Goal: Task Accomplishment & Management: Manage account settings

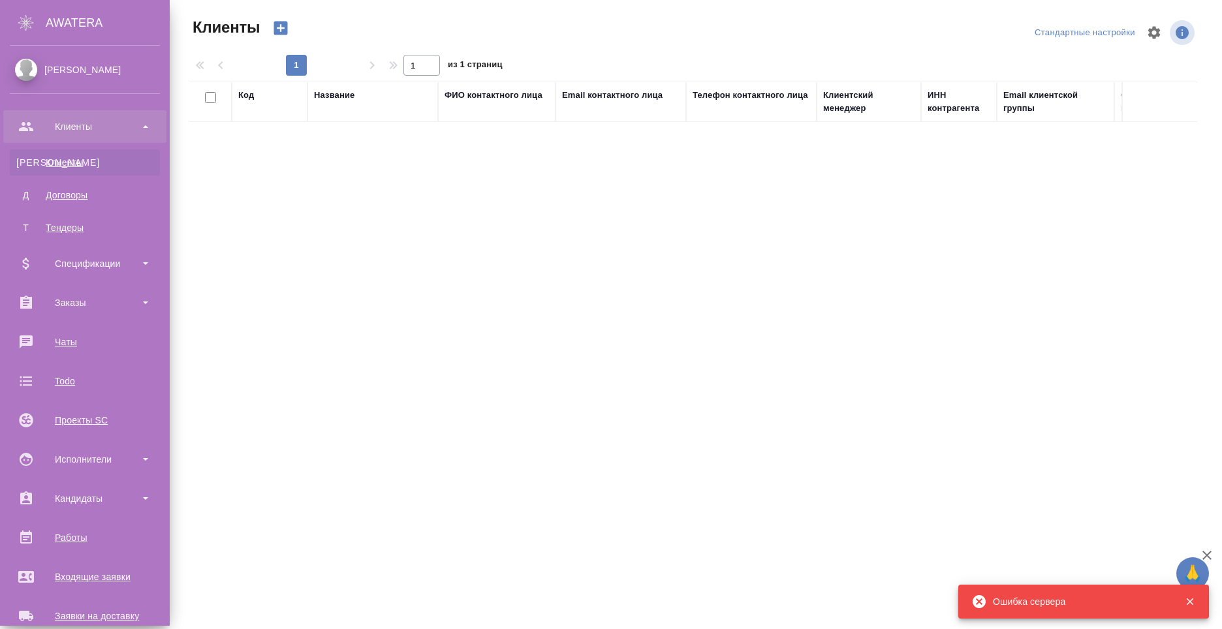
select select "RU"
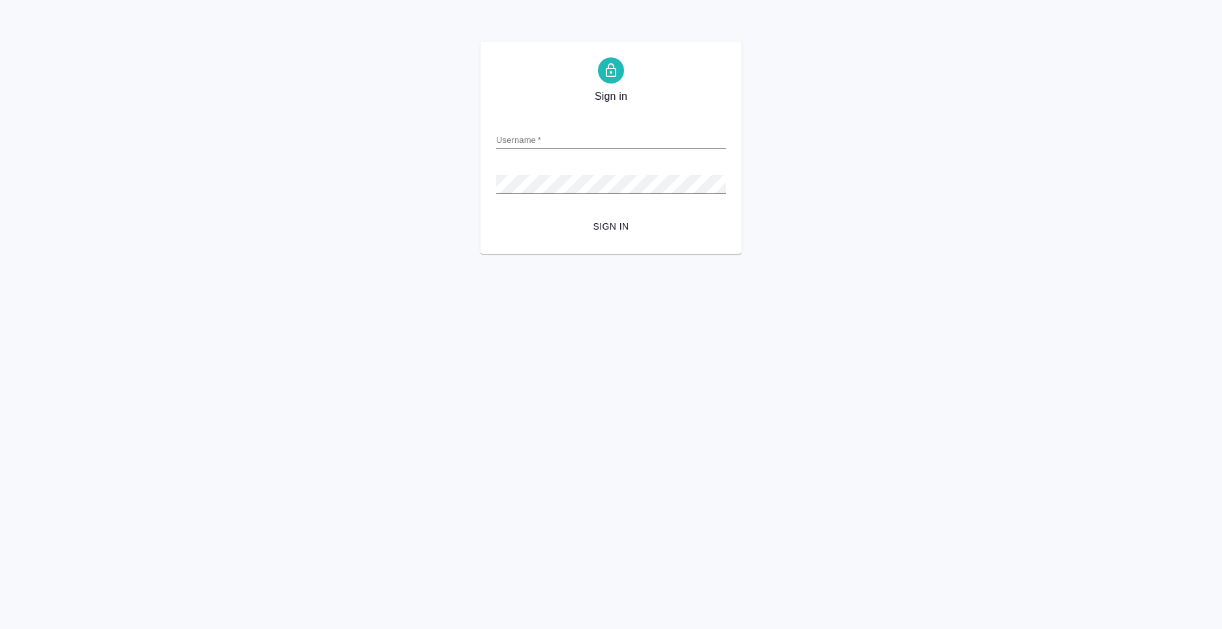
click at [558, 137] on input "Username   *" at bounding box center [611, 140] width 230 height 18
type input "anton.nikiforov@awatera.com"
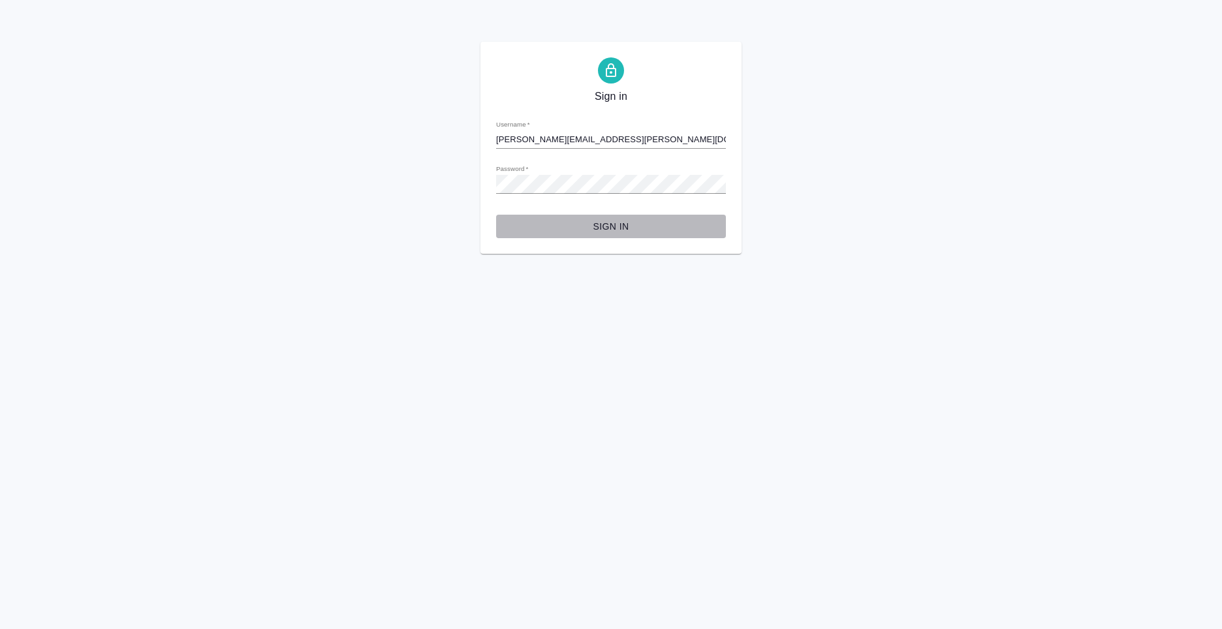
click at [625, 229] on span "Sign in" at bounding box center [611, 227] width 209 height 16
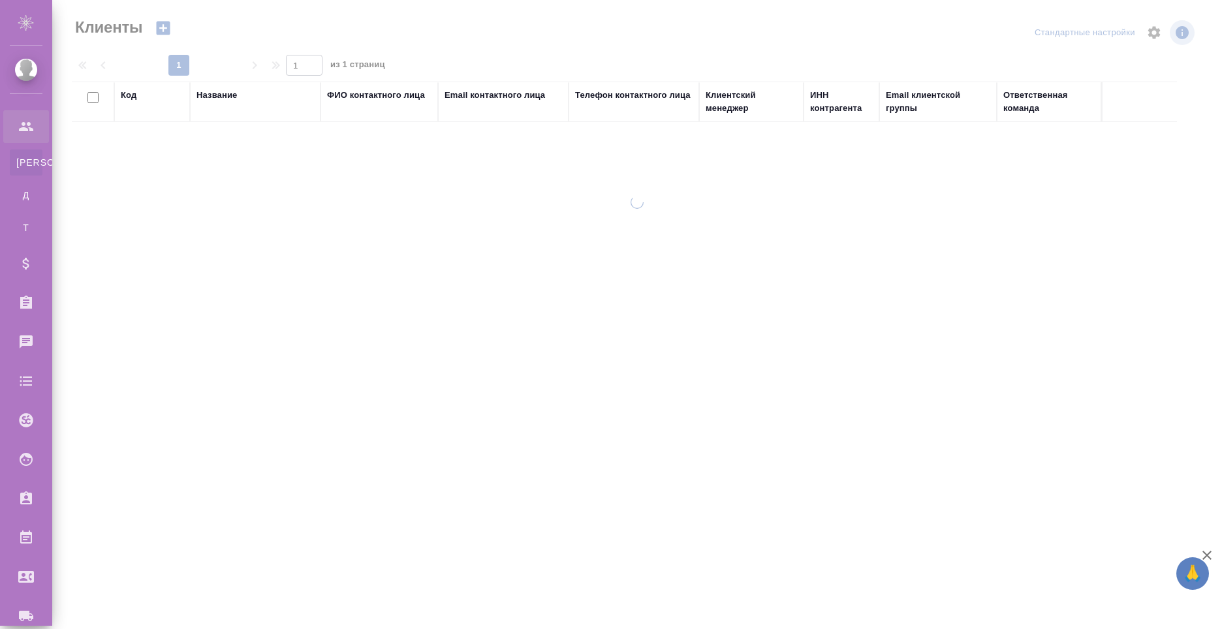
select select "RU"
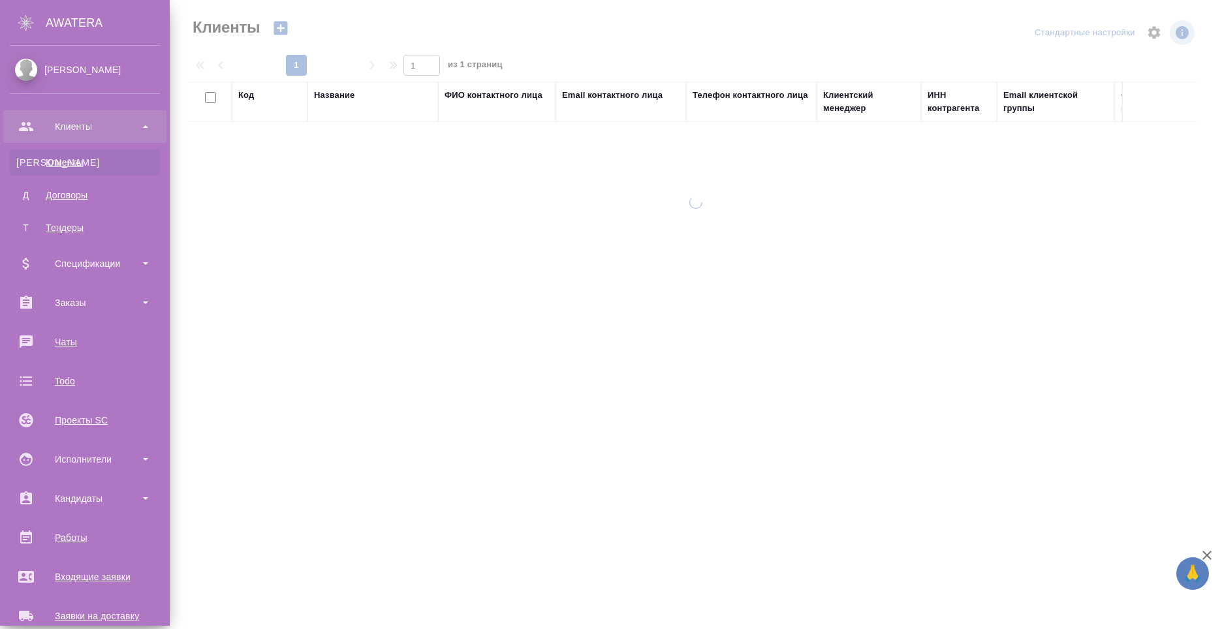
select select "RU"
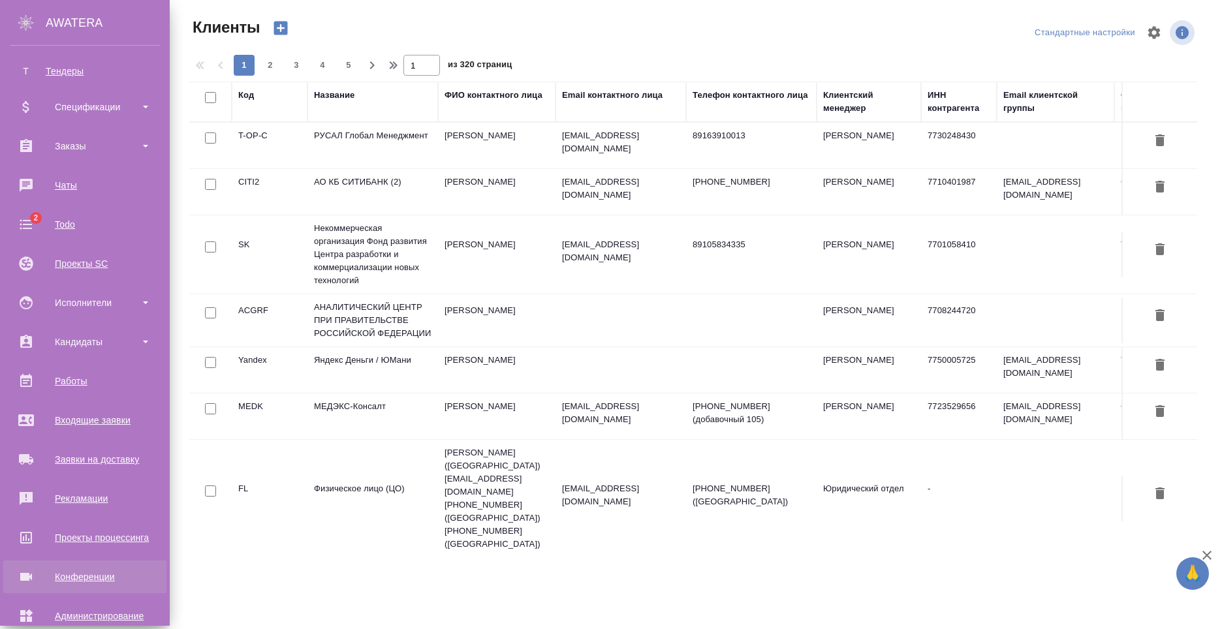
scroll to position [222, 0]
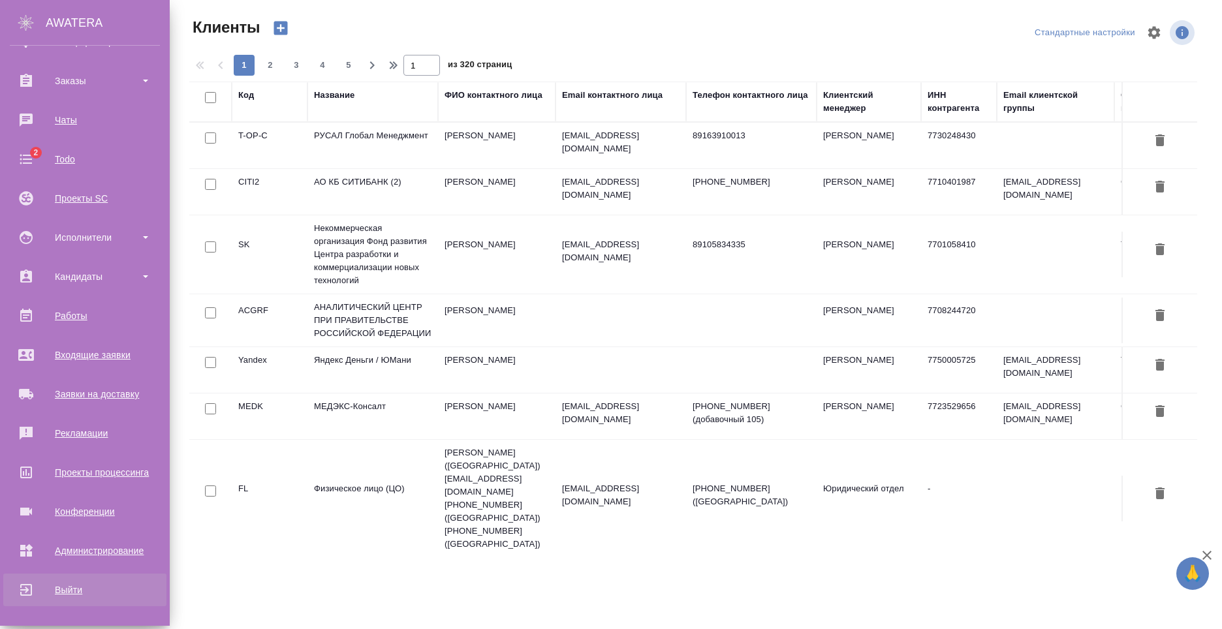
click at [71, 599] on div "Выйти" at bounding box center [85, 590] width 150 height 20
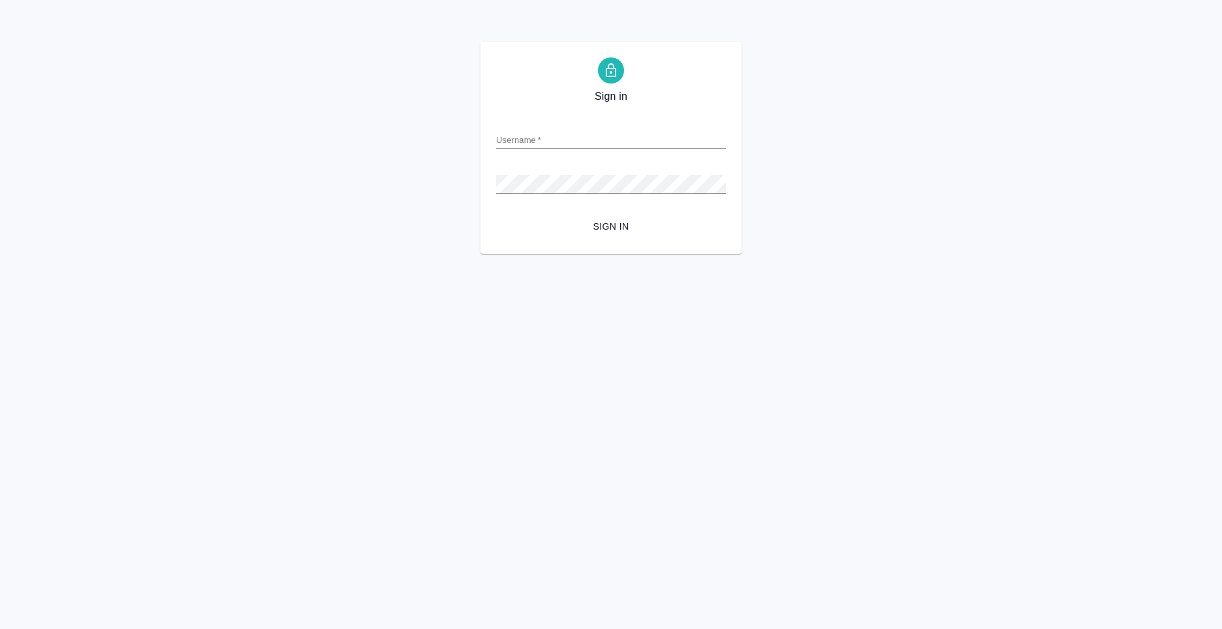
click at [555, 140] on input "Username   *" at bounding box center [611, 140] width 230 height 18
type input "[PERSON_NAME][EMAIL_ADDRESS][PERSON_NAME][DOMAIN_NAME]"
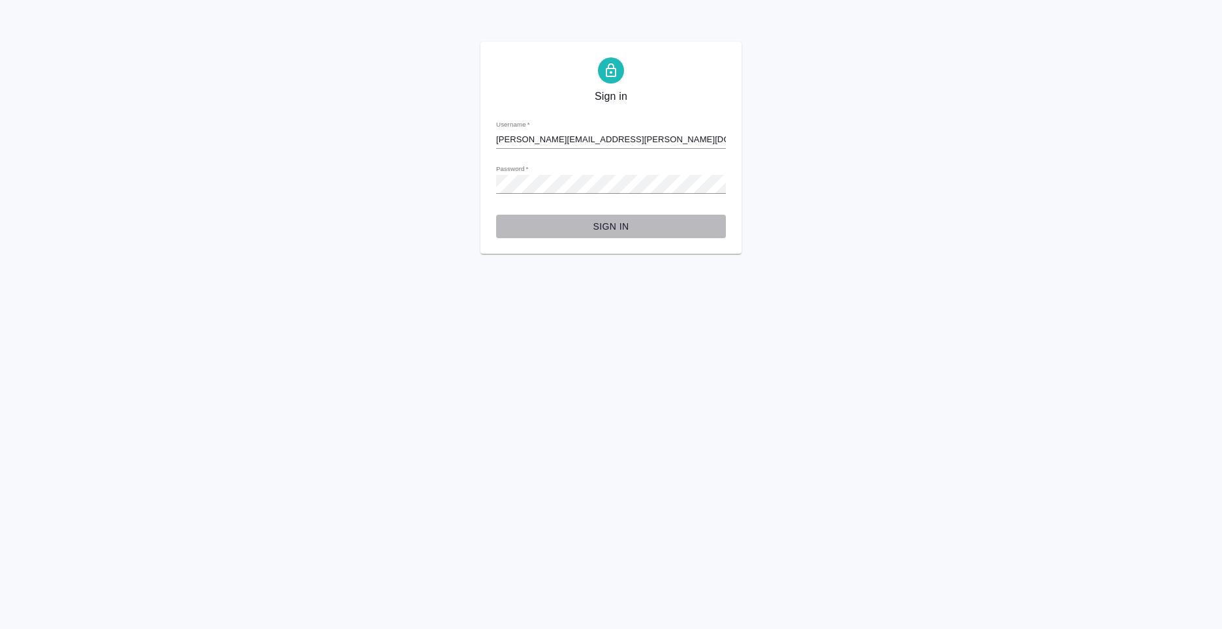
click at [604, 220] on span "Sign in" at bounding box center [611, 227] width 209 height 16
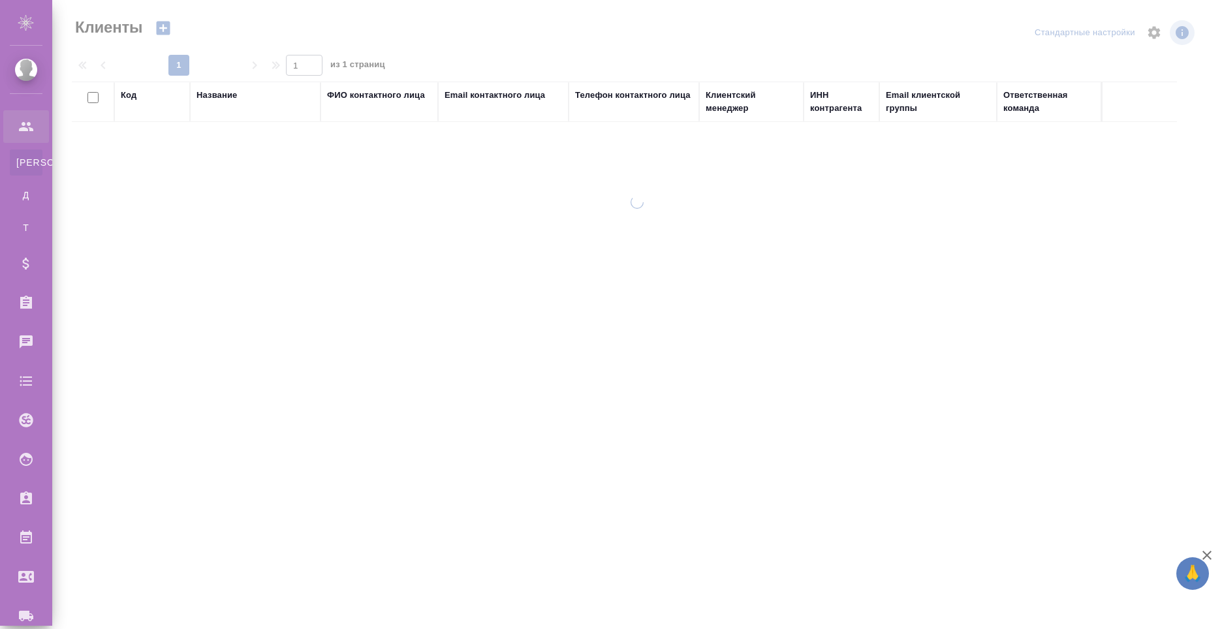
select select "RU"
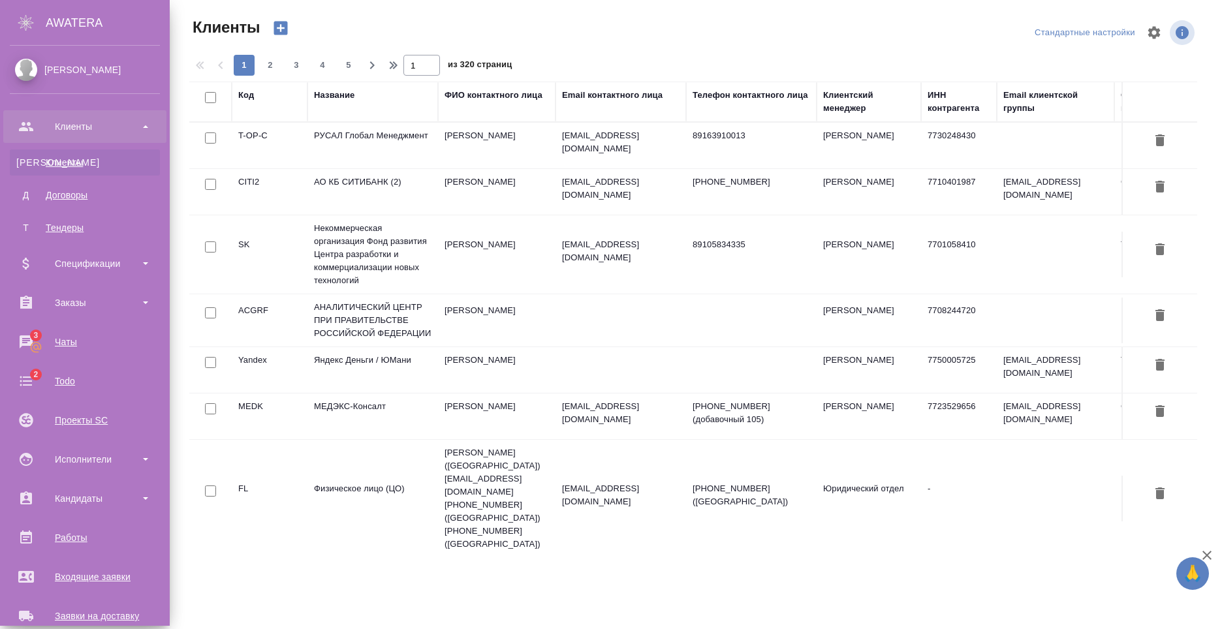
scroll to position [222, 0]
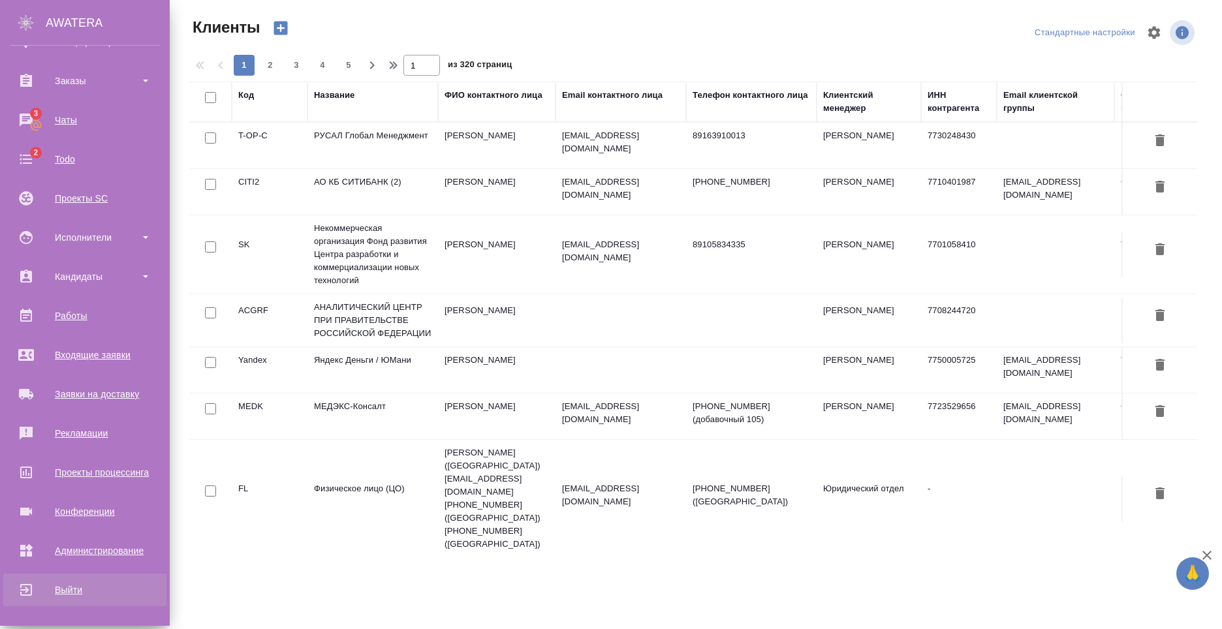
click at [89, 584] on div "Выйти" at bounding box center [85, 590] width 150 height 20
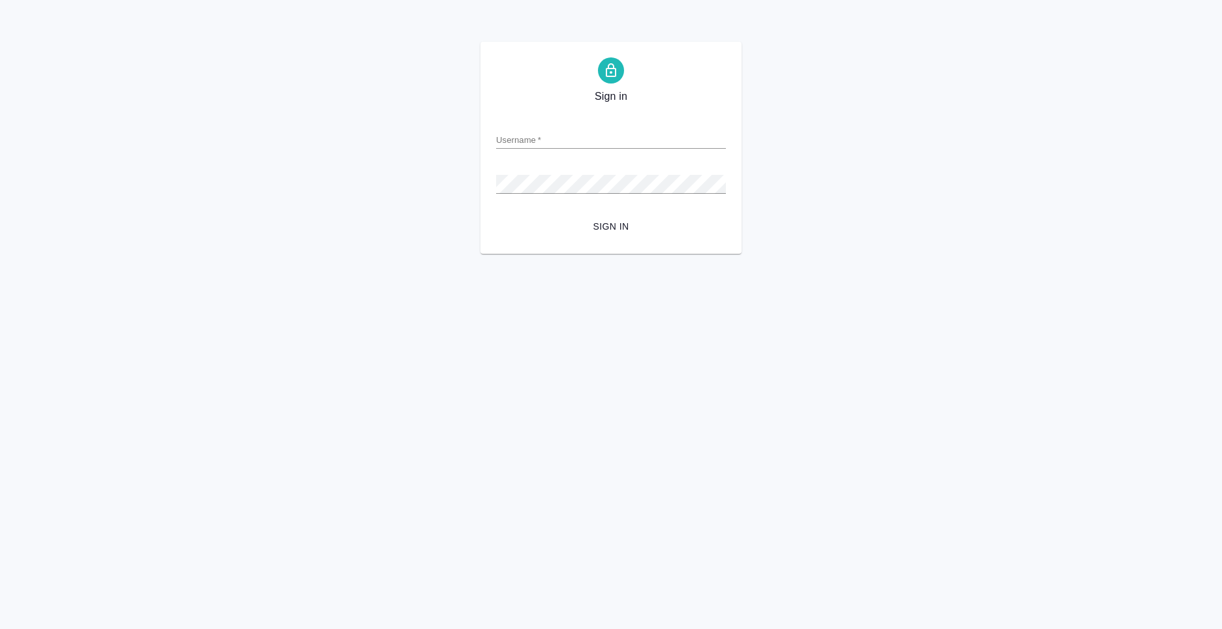
click at [532, 146] on input "Username   *" at bounding box center [611, 140] width 230 height 18
type input "[PERSON_NAME][EMAIL_ADDRESS][PERSON_NAME][DOMAIN_NAME]"
click at [596, 223] on span "Sign in" at bounding box center [611, 227] width 209 height 16
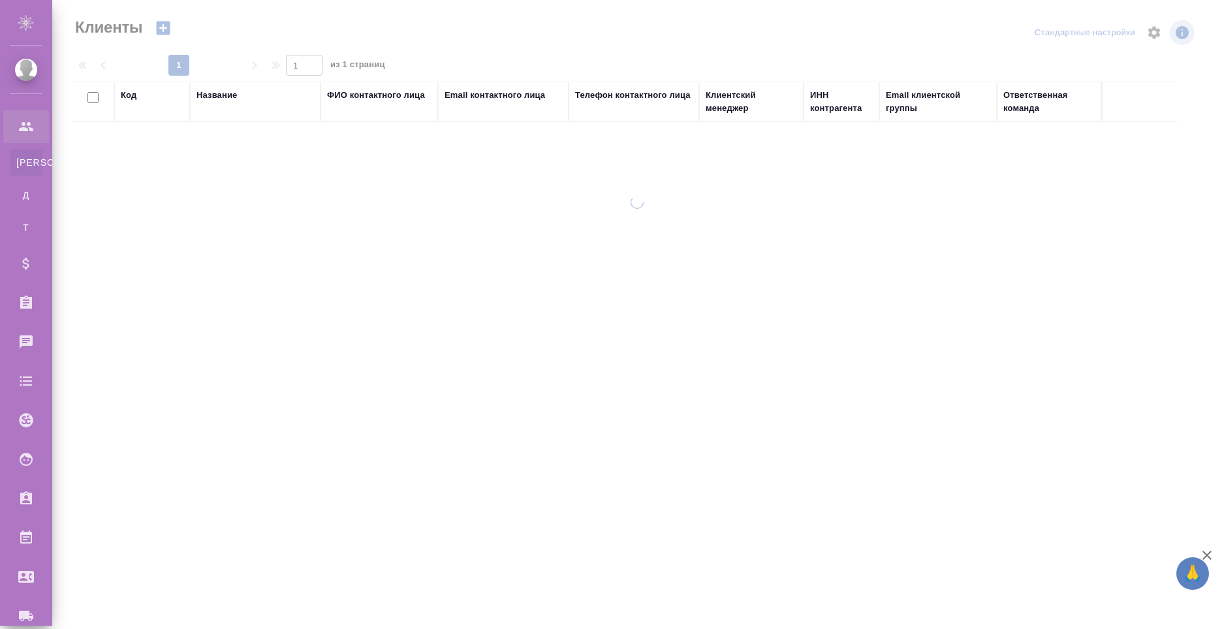
select select "RU"
